Goal: Transaction & Acquisition: Purchase product/service

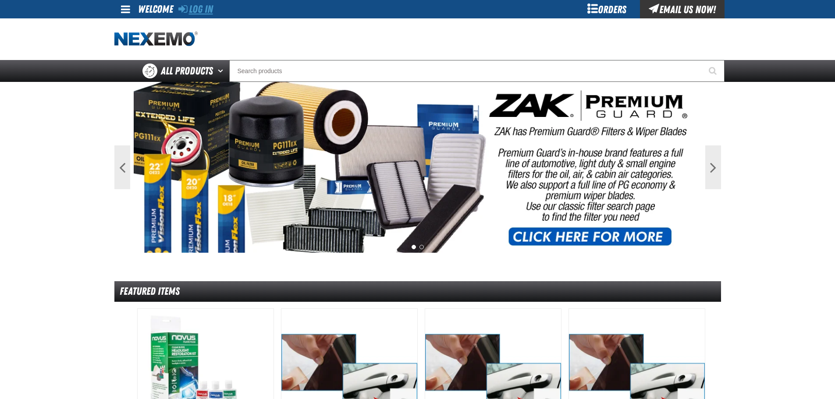
click at [205, 9] on link "Log In" at bounding box center [195, 9] width 35 height 12
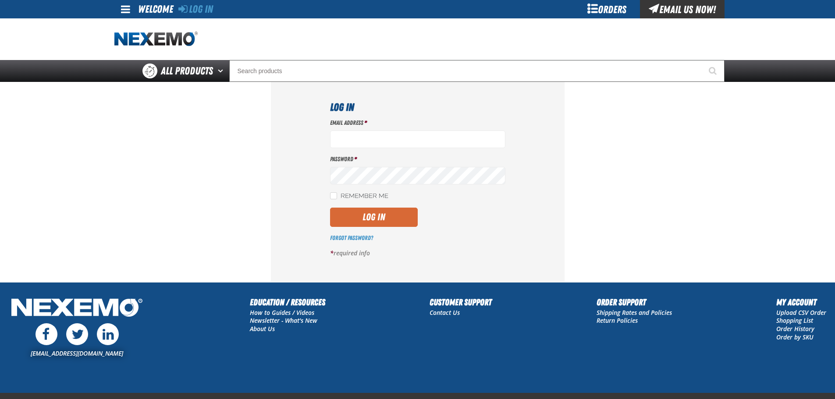
type input "[EMAIL_ADDRESS][DOMAIN_NAME]"
click at [360, 222] on button "Log In" at bounding box center [374, 217] width 88 height 19
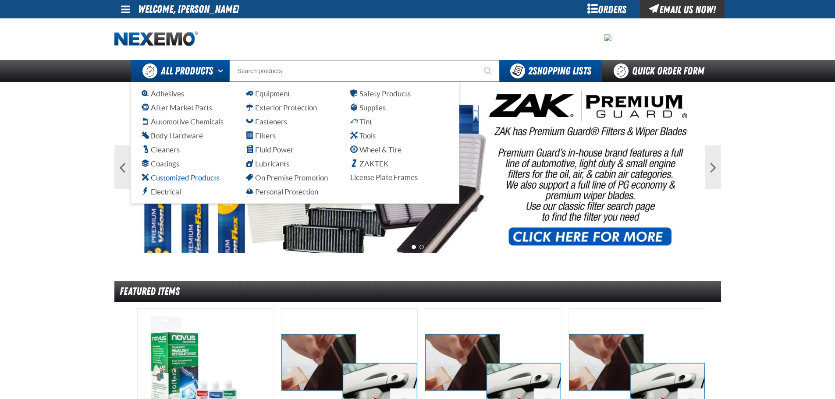
click at [194, 178] on span "Customized Products" at bounding box center [181, 178] width 78 height 8
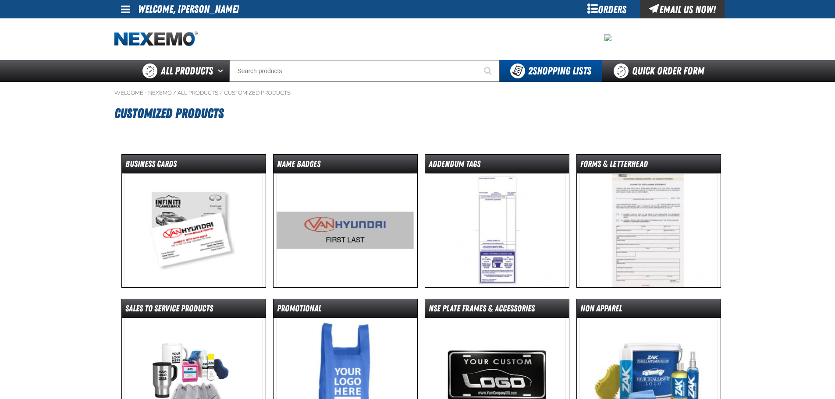
click at [179, 208] on img at bounding box center [194, 231] width 138 height 114
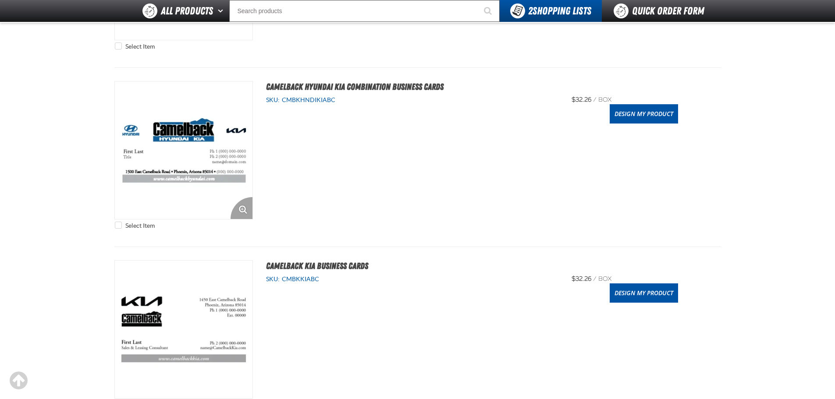
scroll to position [351, 0]
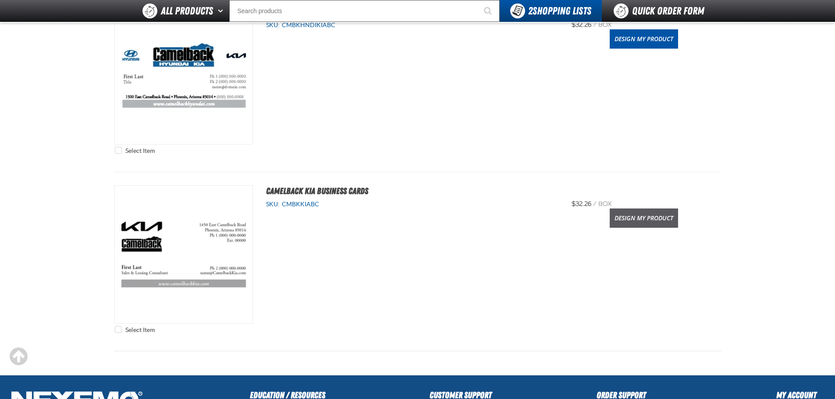
click at [649, 221] on link "Design My Product" at bounding box center [644, 218] width 68 height 19
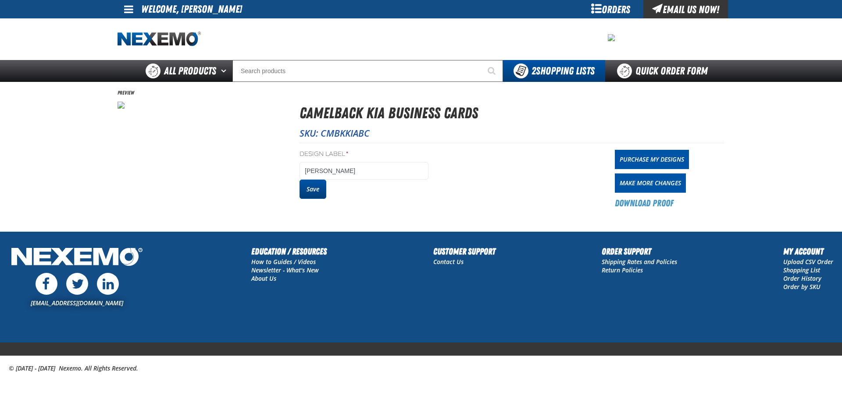
click at [313, 186] on button "Save" at bounding box center [312, 189] width 27 height 19
click at [644, 201] on link "Download Proof" at bounding box center [644, 203] width 59 height 12
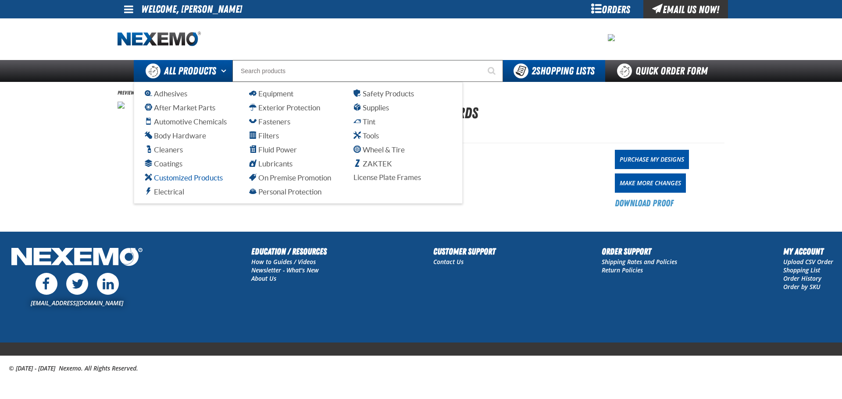
click at [187, 180] on span "Customized Products" at bounding box center [184, 178] width 78 height 8
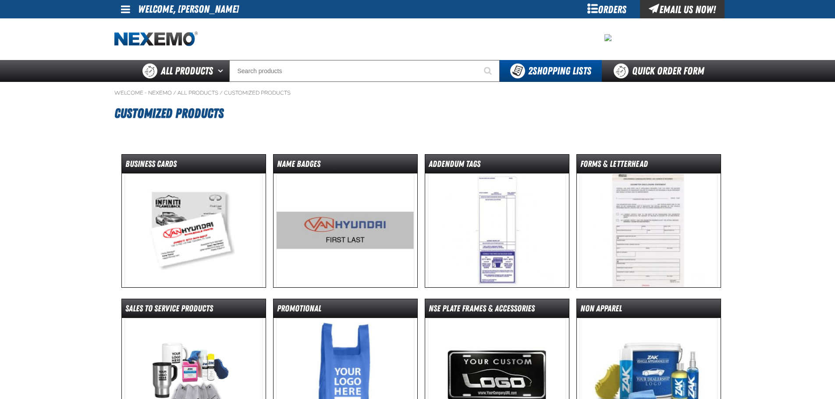
click at [202, 206] on img at bounding box center [194, 231] width 138 height 114
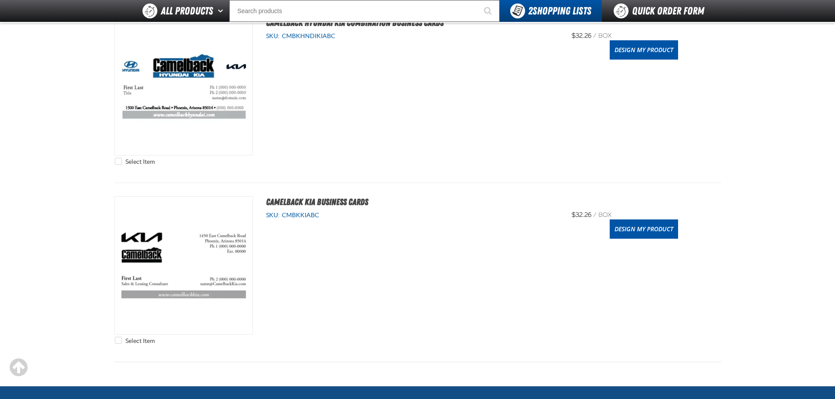
scroll to position [351, 0]
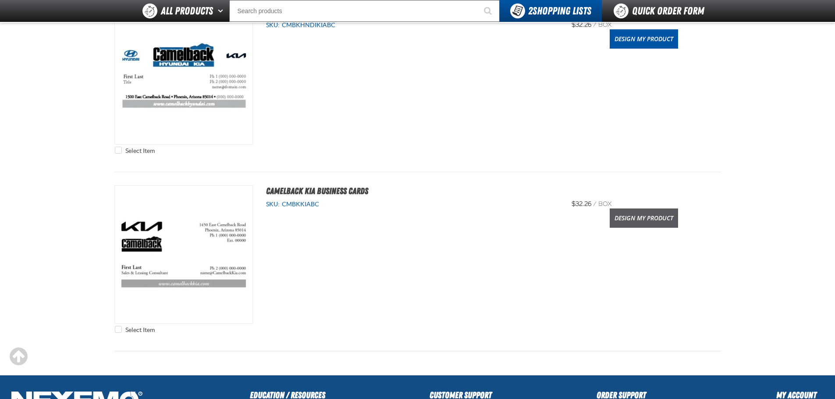
click at [645, 216] on link "Design My Product" at bounding box center [644, 218] width 68 height 19
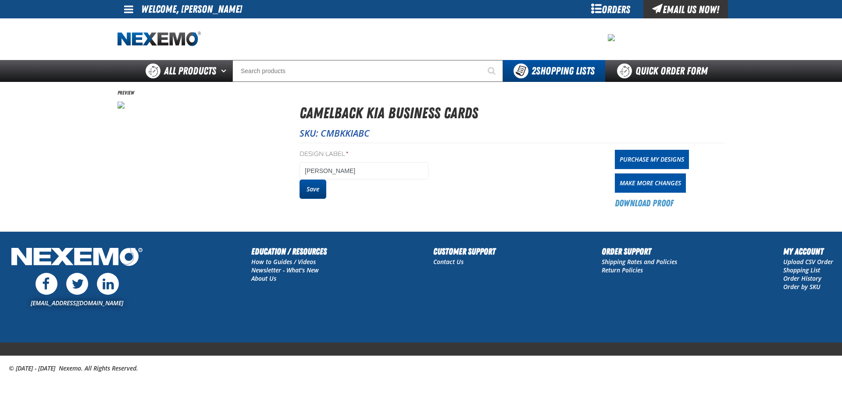
click at [312, 190] on button "Save" at bounding box center [312, 189] width 27 height 19
click at [640, 203] on link "Download Proof" at bounding box center [644, 203] width 59 height 12
click at [676, 159] on link "Purchase My Designs" at bounding box center [652, 159] width 74 height 19
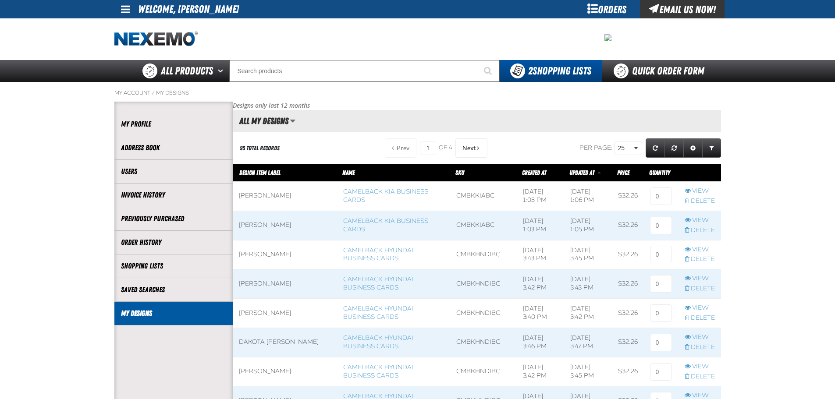
scroll to position [0, 0]
drag, startPoint x: 662, startPoint y: 200, endPoint x: 637, endPoint y: 196, distance: 24.9
click at [637, 196] on tr "Santiago Aliaga Camelback Kia Business Cards CMBKKIABC 9/26/2025, 1:05 PM 9/26/…" at bounding box center [477, 195] width 488 height 29
type input "1"
click at [662, 226] on input at bounding box center [661, 226] width 22 height 18
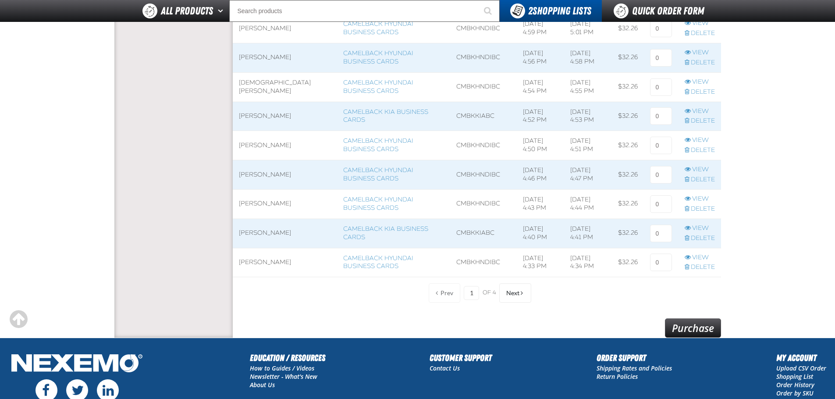
scroll to position [727, 0]
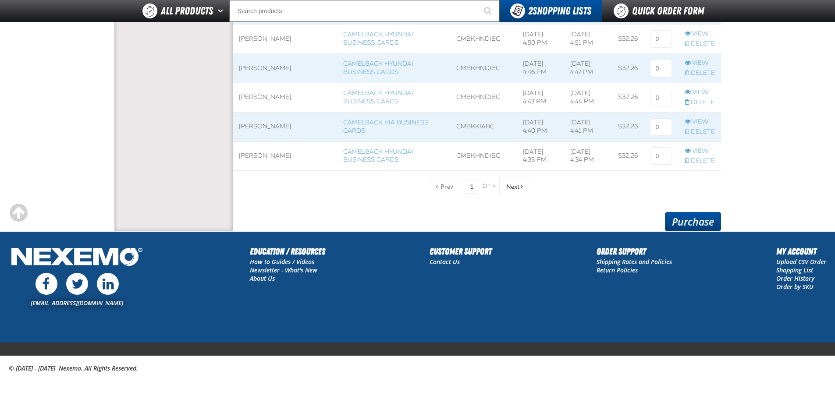
type input "1"
click at [699, 223] on link "Purchase" at bounding box center [693, 221] width 56 height 19
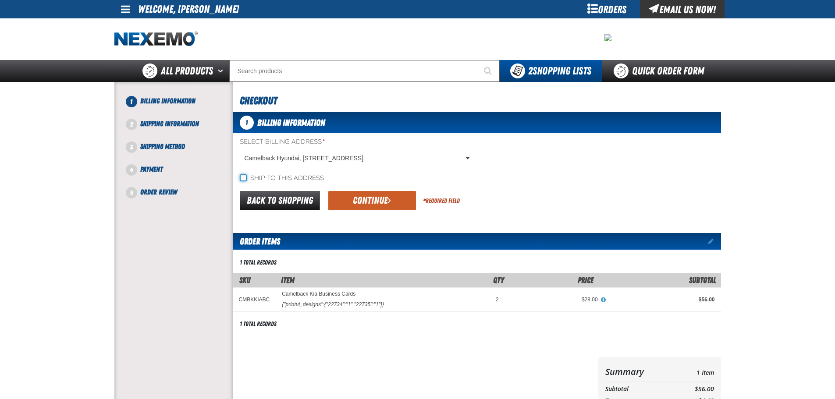
click at [242, 177] on input "Ship to this address" at bounding box center [243, 177] width 7 height 7
checkbox input "true"
click at [381, 201] on button "Continue" at bounding box center [372, 200] width 88 height 19
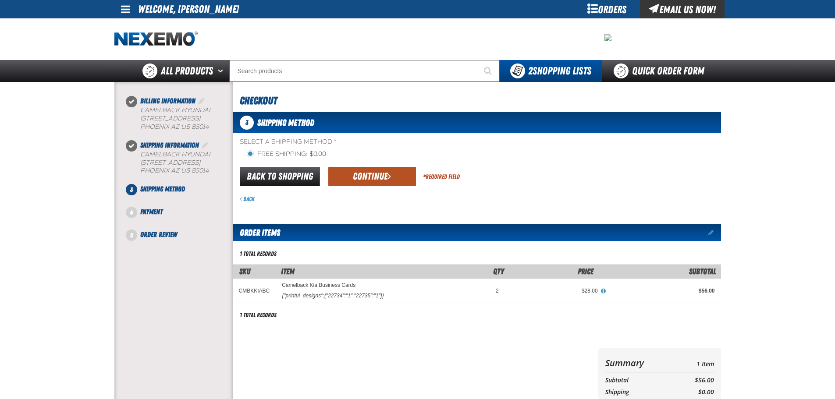
click at [370, 176] on button "Continue" at bounding box center [372, 176] width 88 height 19
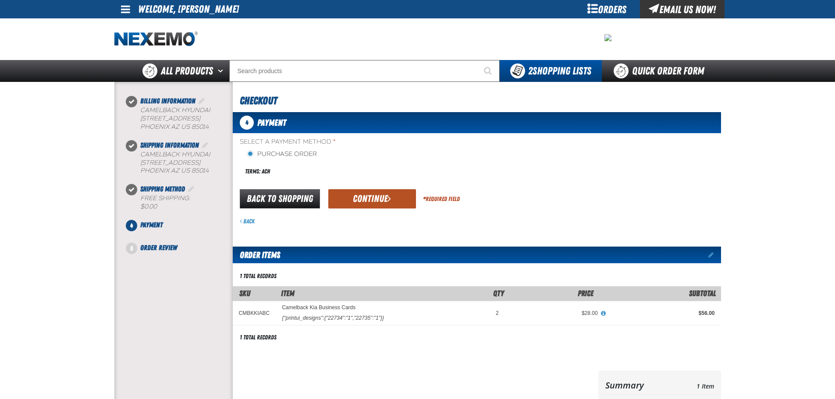
click at [370, 196] on button "Continue" at bounding box center [372, 198] width 88 height 19
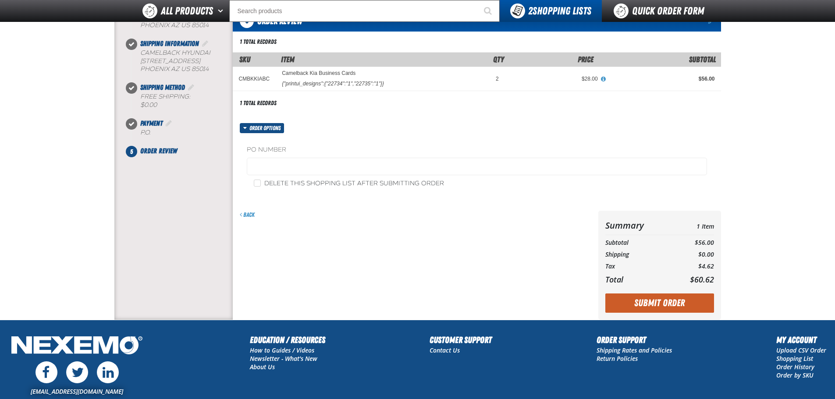
scroll to position [88, 0]
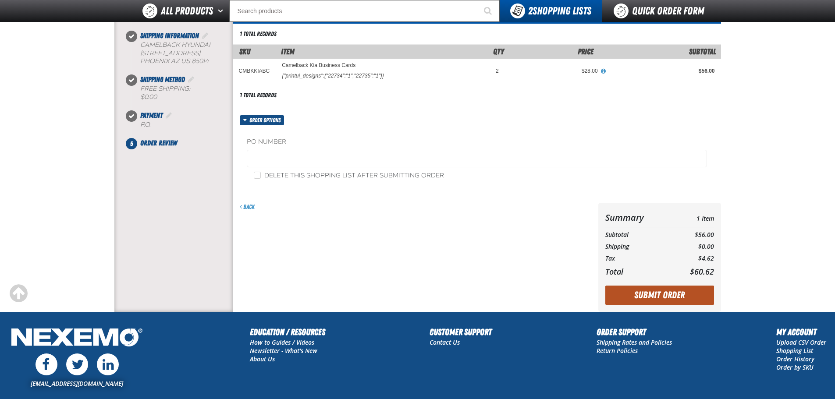
click at [651, 297] on button "Submit Order" at bounding box center [659, 295] width 109 height 19
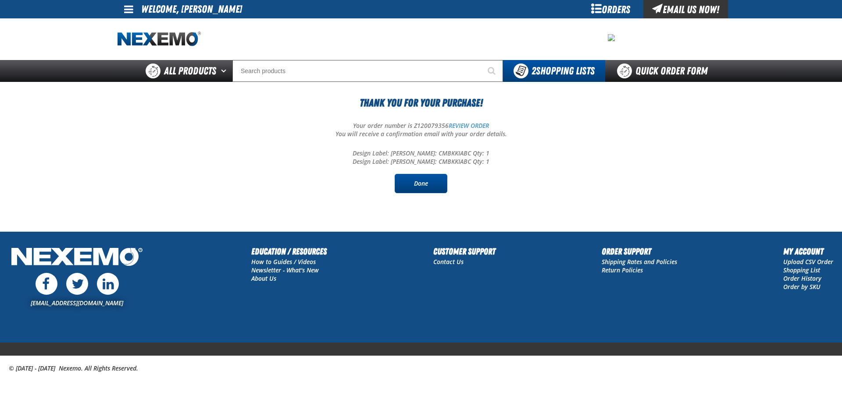
click at [427, 187] on link "Done" at bounding box center [421, 183] width 53 height 19
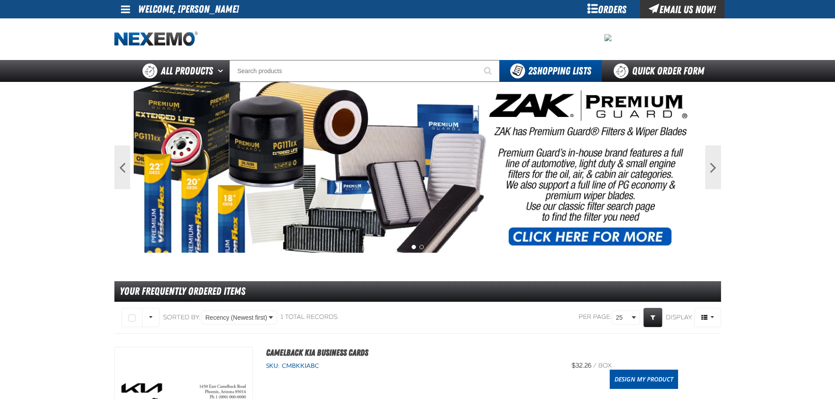
click at [126, 9] on span at bounding box center [125, 9] width 9 height 11
drag, startPoint x: 137, startPoint y: 44, endPoint x: 263, endPoint y: 77, distance: 130.0
click at [138, 45] on link "Sign Out Sign Out" at bounding box center [133, 43] width 30 height 8
